Goal: Task Accomplishment & Management: Manage account settings

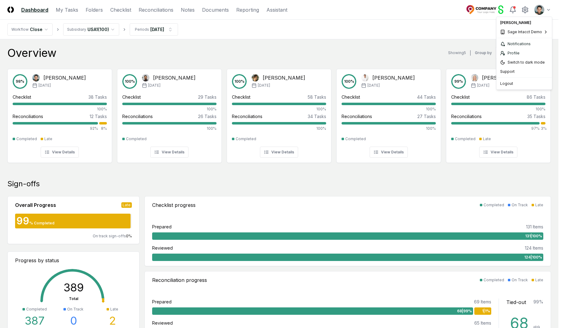
click at [528, 82] on div "Logout" at bounding box center [523, 83] width 53 height 9
